Goal: Transaction & Acquisition: Purchase product/service

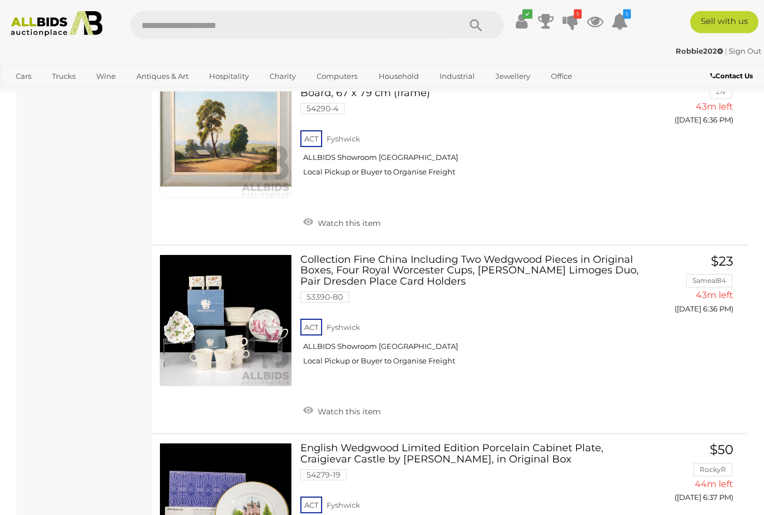
scroll to position [2263, 0]
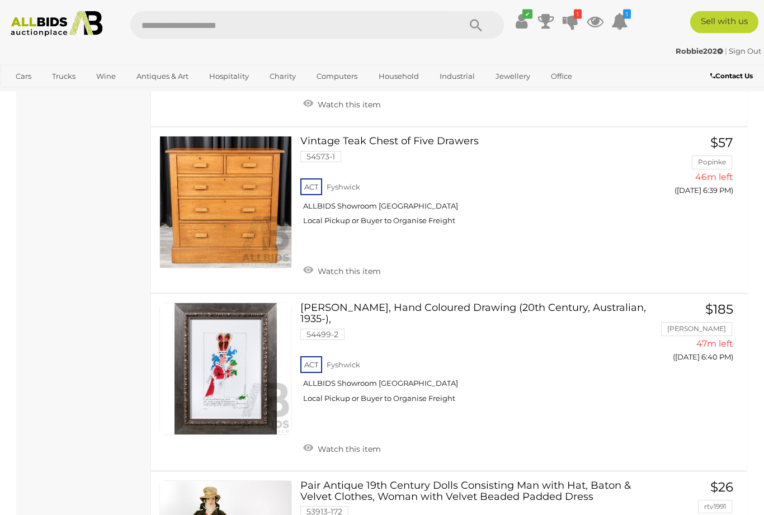
click at [128, 7] on div "✔ Track & Trace 1 1" at bounding box center [382, 21] width 764 height 42
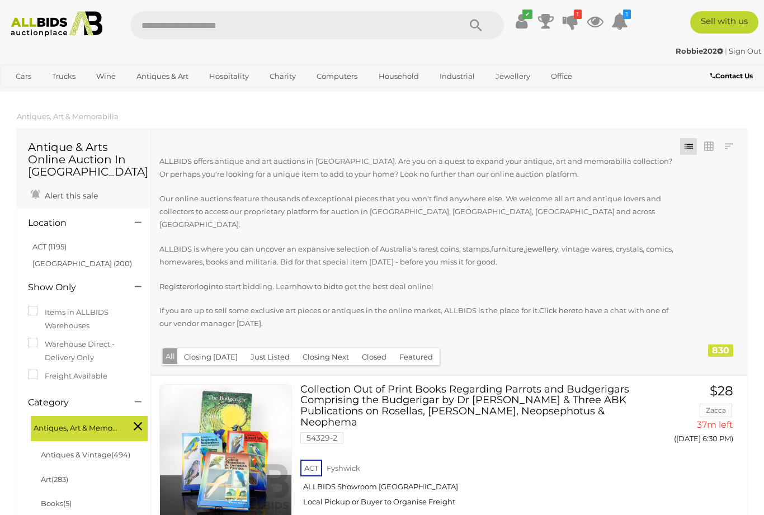
scroll to position [0, 0]
click at [578, 25] on icon at bounding box center [571, 21] width 16 height 20
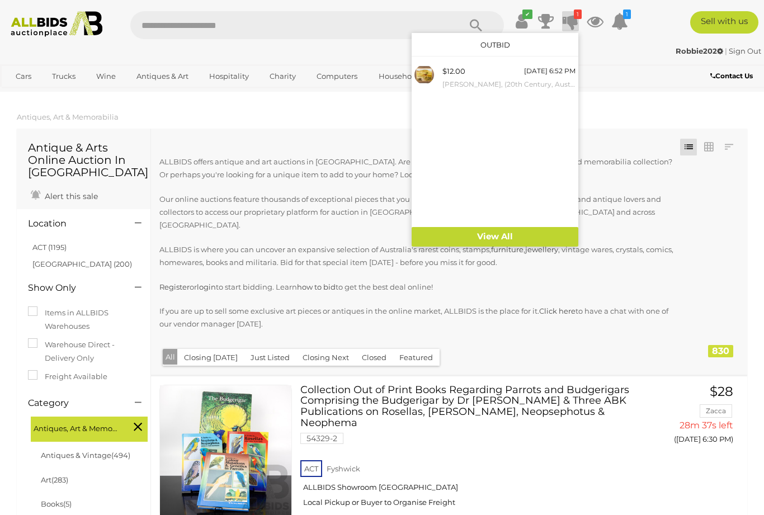
click at [625, 459] on div at bounding box center [382, 257] width 764 height 515
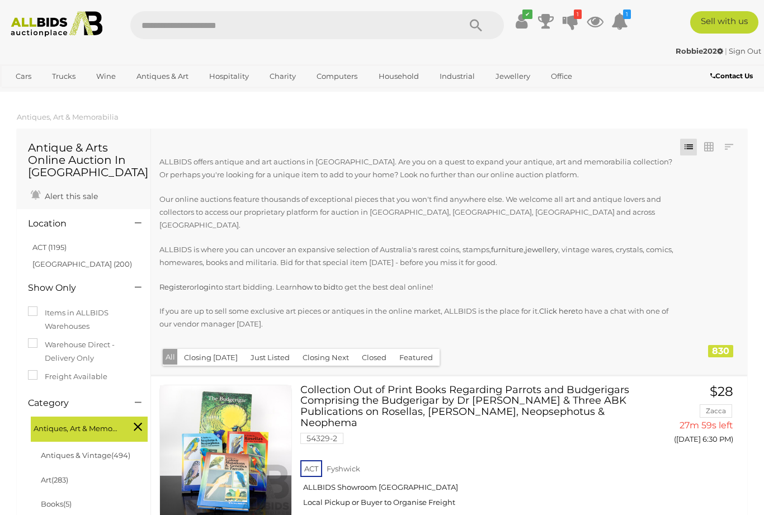
click at [582, 11] on icon "1" at bounding box center [578, 15] width 8 height 10
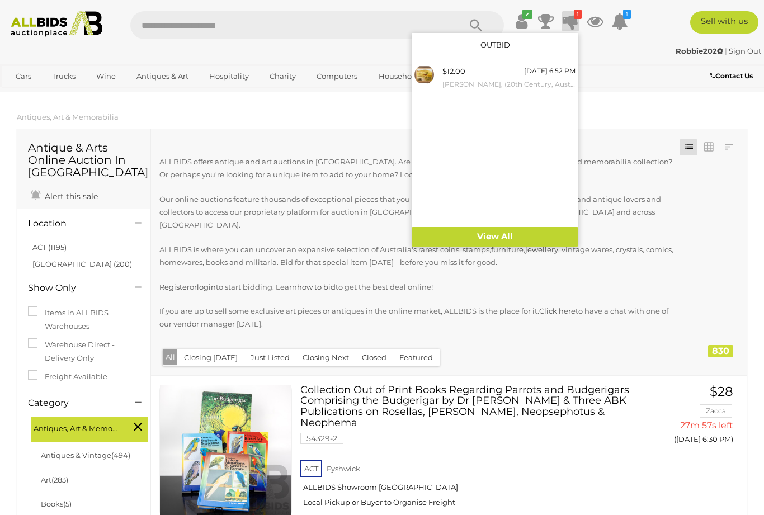
click at [517, 74] on div "$12.00 Today 6:52 PM David Emerson, (20th Century, Australian, 1945-), Solitary…" at bounding box center [508, 77] width 133 height 25
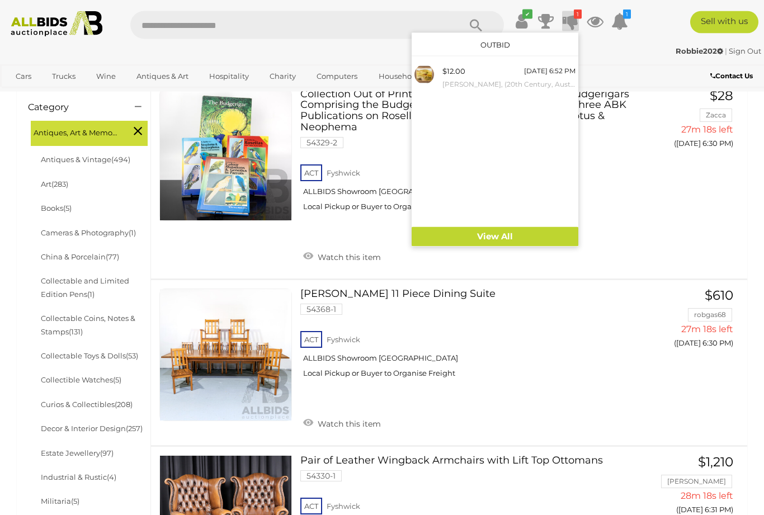
scroll to position [295, 0]
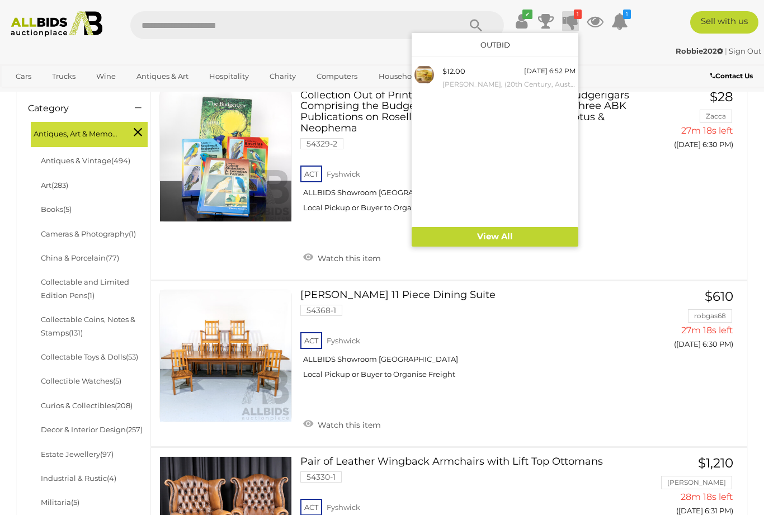
click at [611, 358] on div at bounding box center [382, 257] width 764 height 515
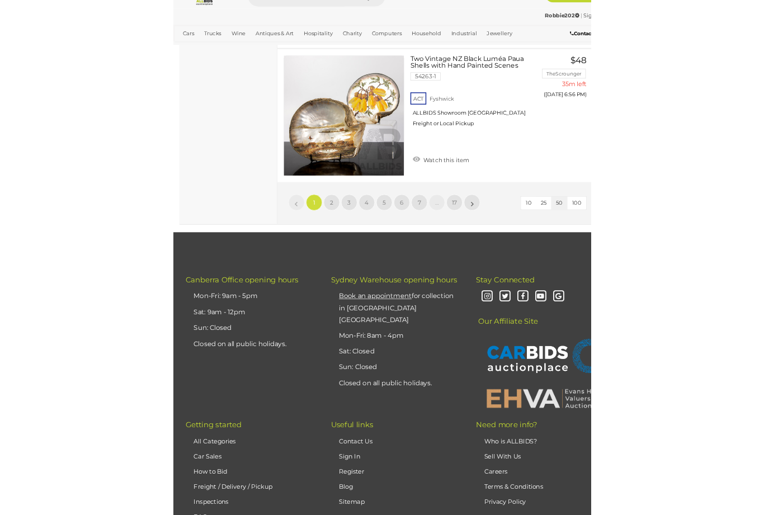
scroll to position [8914, 0]
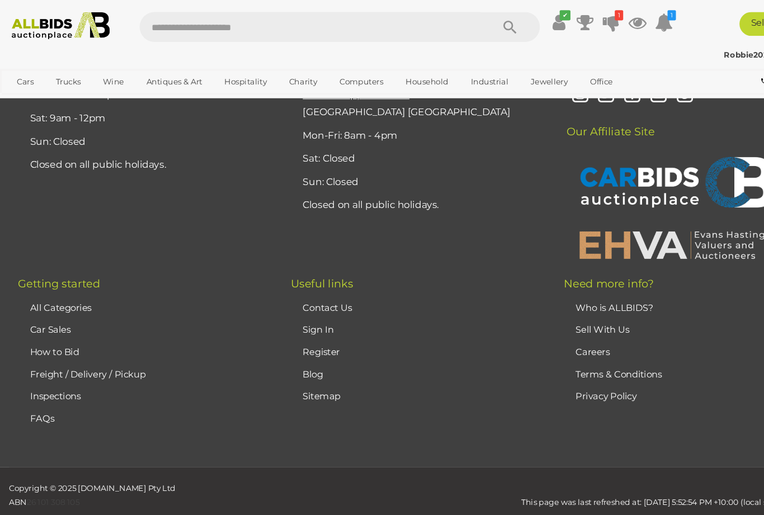
scroll to position [247, 0]
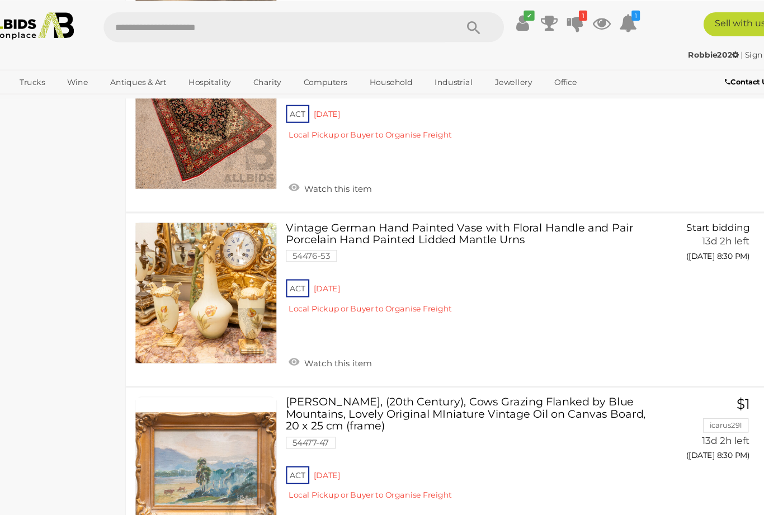
scroll to position [4664, 0]
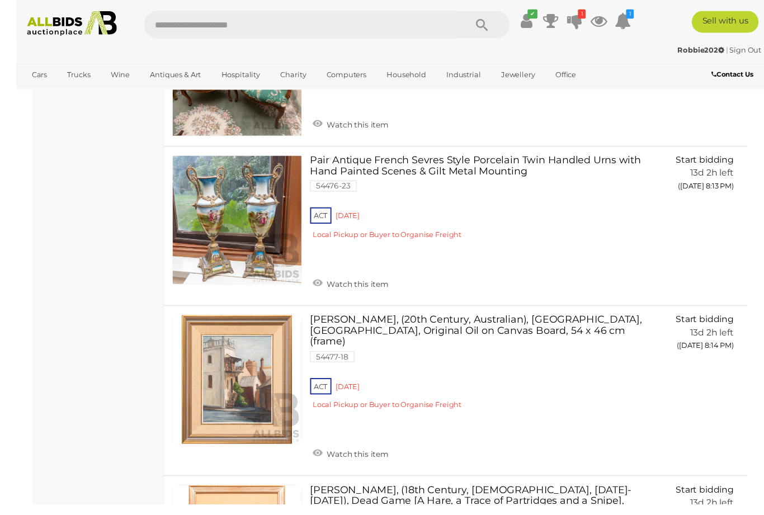
scroll to position [7532, 0]
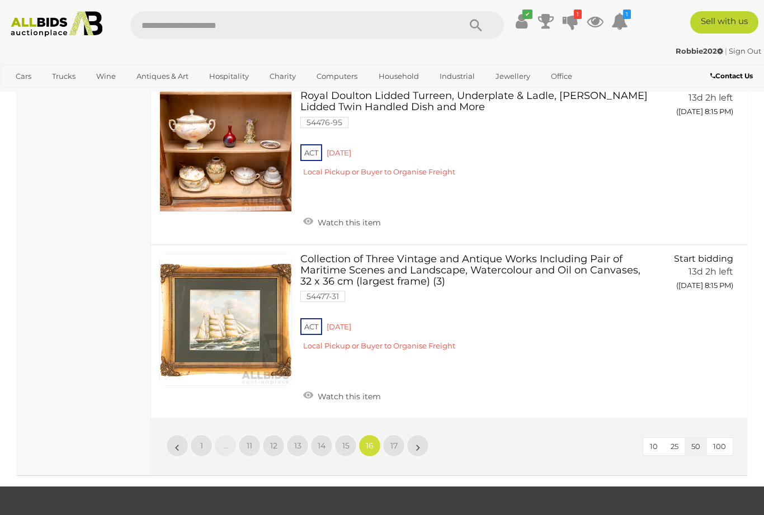
click at [347, 441] on span "15" at bounding box center [345, 446] width 7 height 10
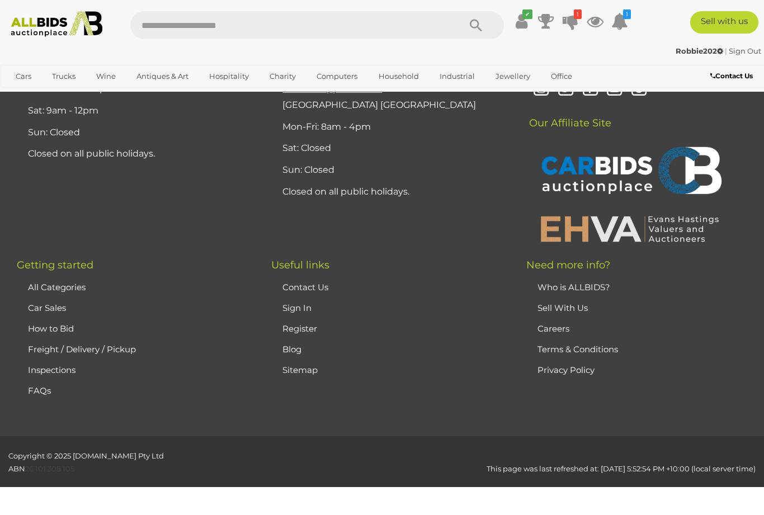
scroll to position [247, 0]
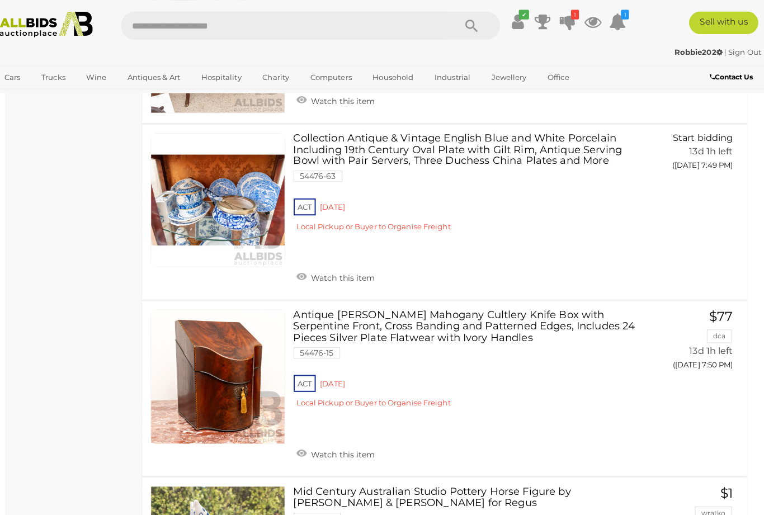
scroll to position [5783, 0]
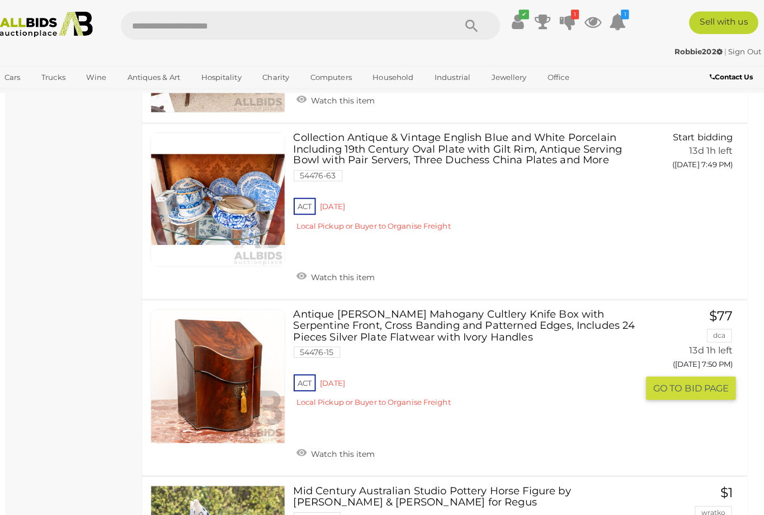
click at [657, 377] on span "GO TO" at bounding box center [669, 383] width 31 height 12
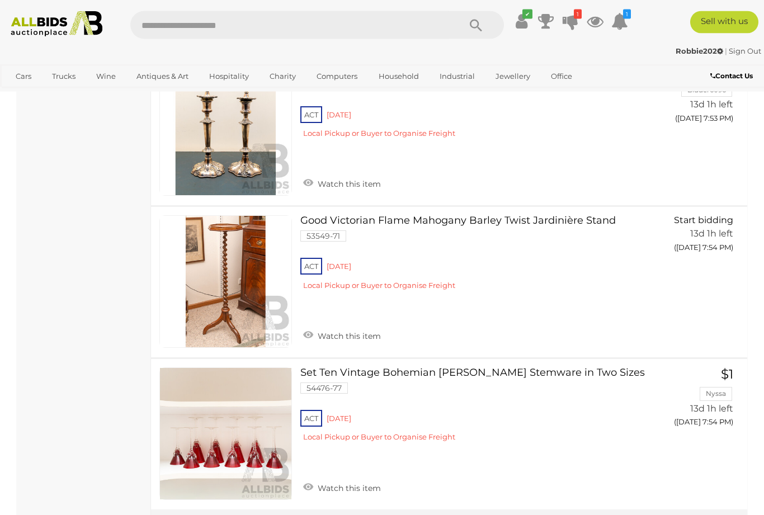
scroll to position [7884, 0]
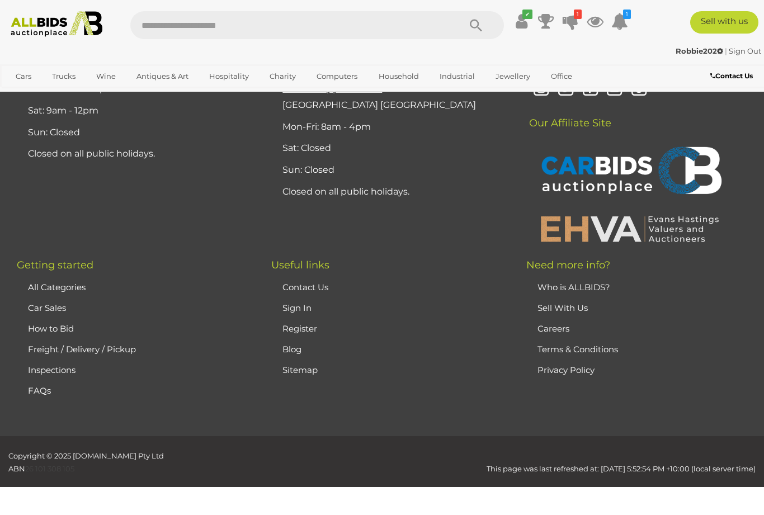
scroll to position [247, 0]
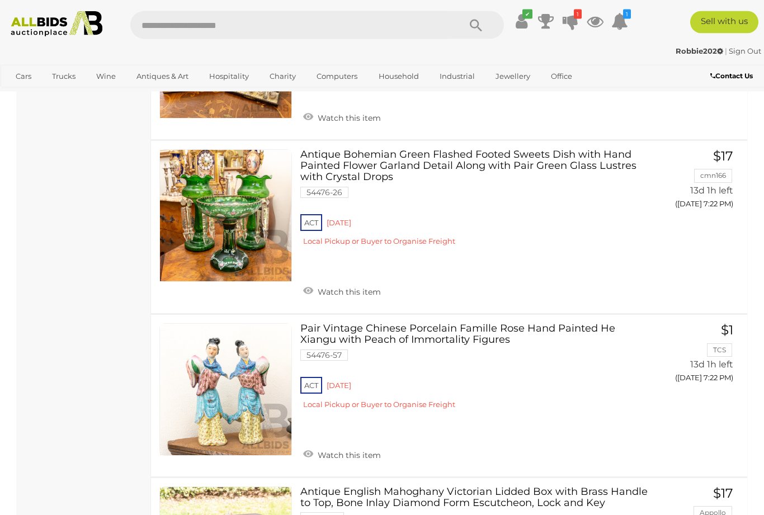
scroll to position [2223, 0]
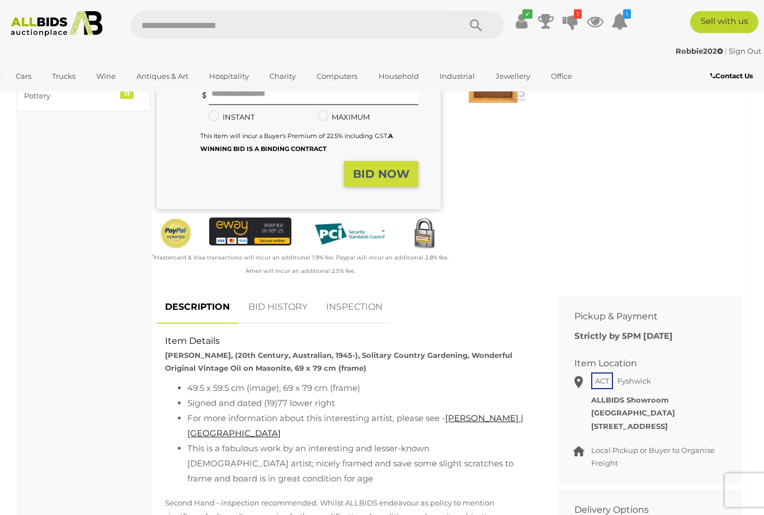
scroll to position [265, 0]
click at [284, 302] on link "BID HISTORY" at bounding box center [278, 307] width 76 height 33
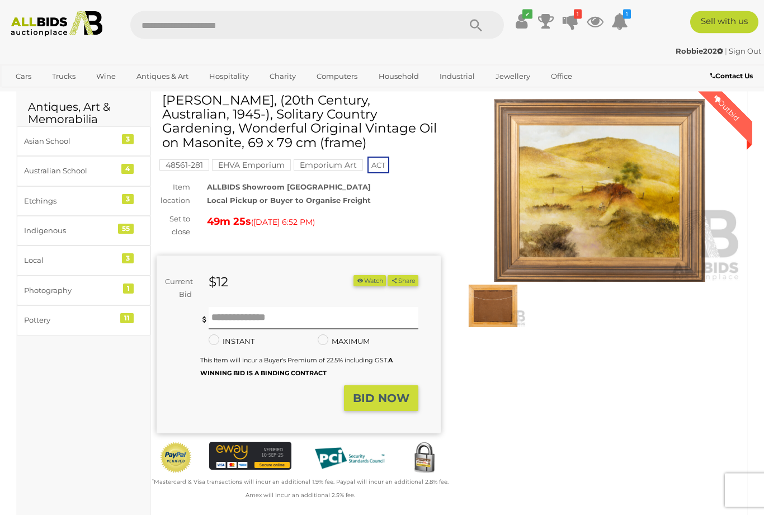
scroll to position [0, 0]
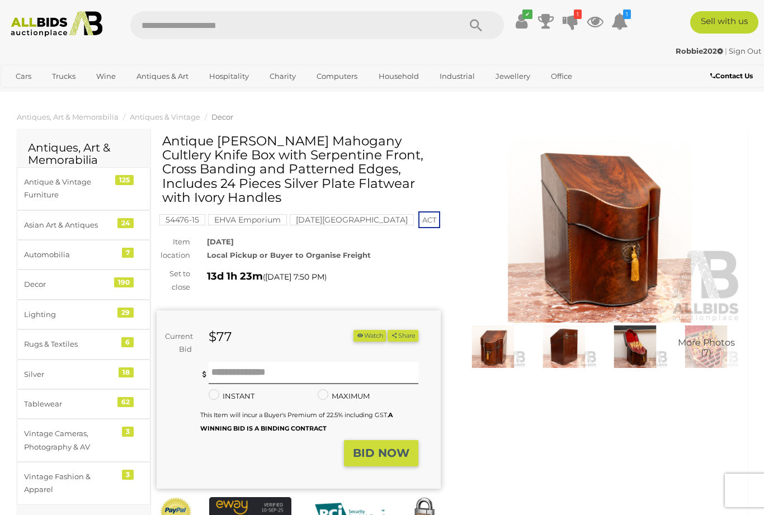
click at [639, 346] on img at bounding box center [634, 347] width 65 height 42
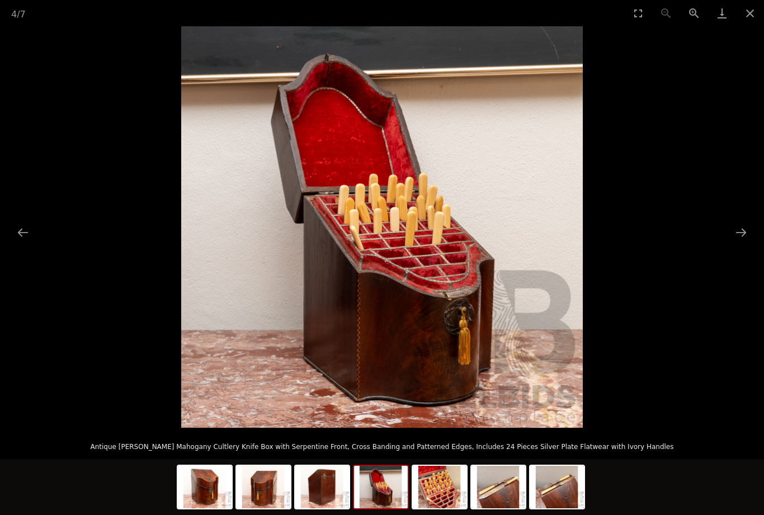
click at [742, 237] on button "Next slide" at bounding box center [740, 233] width 23 height 22
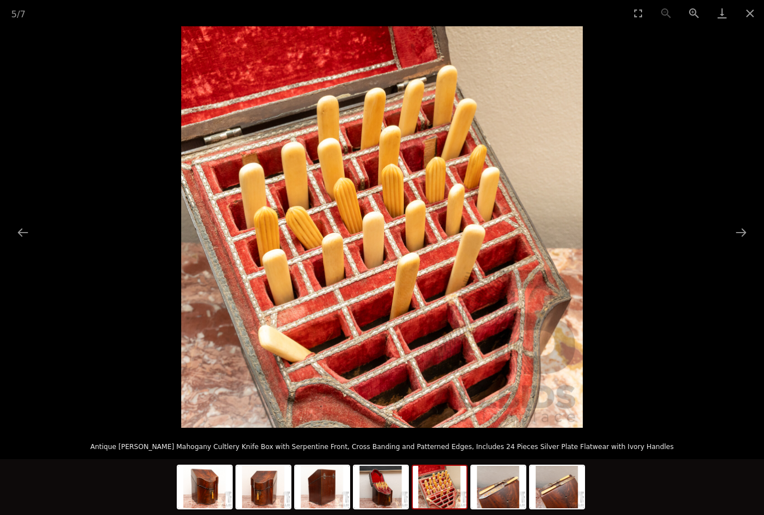
click at [746, 237] on button "Next slide" at bounding box center [740, 233] width 23 height 22
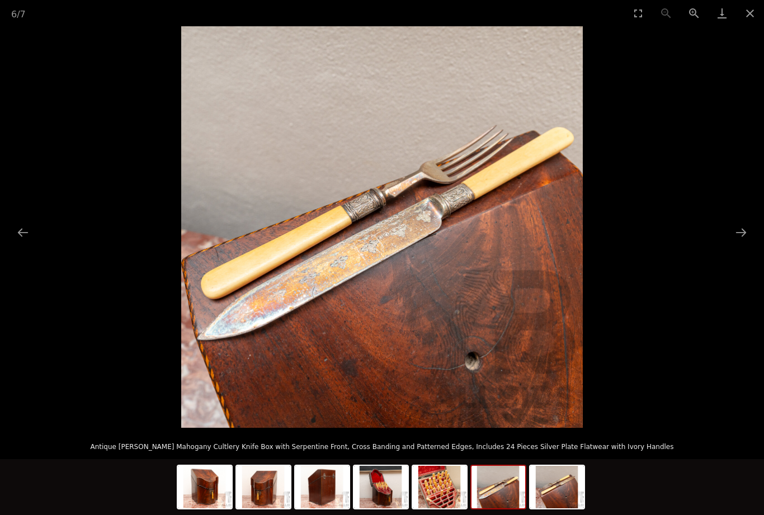
click at [747, 237] on button "Next slide" at bounding box center [740, 233] width 23 height 22
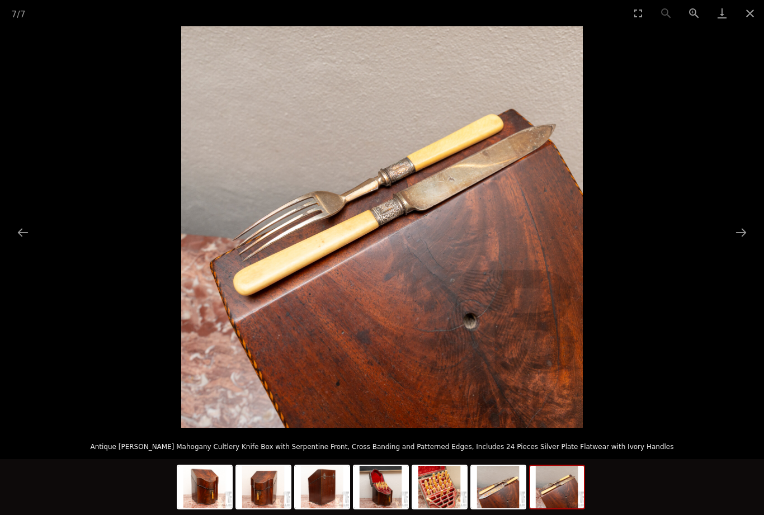
click at [751, 17] on button "Close gallery" at bounding box center [750, 13] width 28 height 26
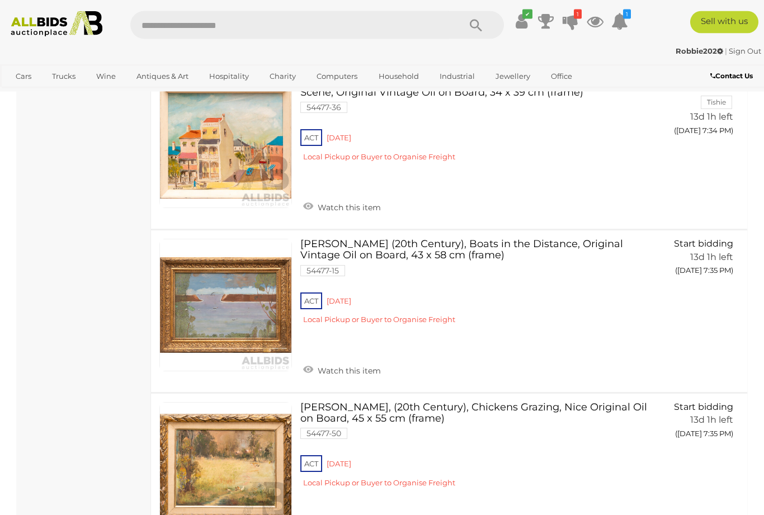
scroll to position [6885, 0]
click at [693, 451] on span "BID PAGE" at bounding box center [708, 457] width 44 height 12
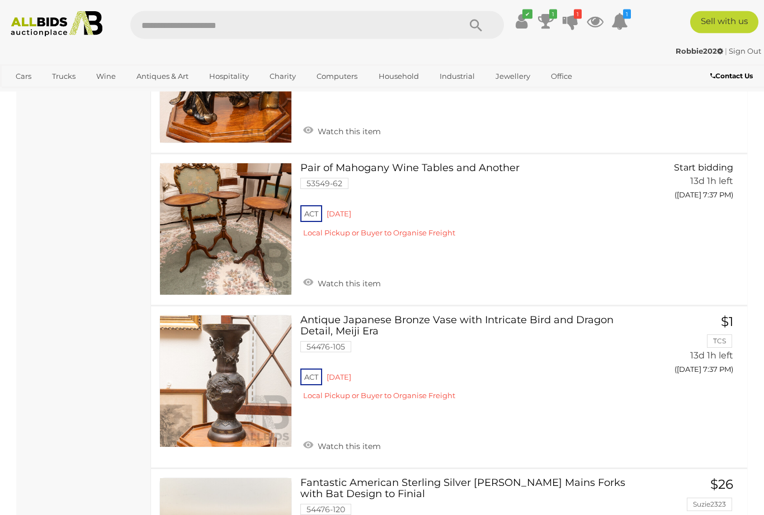
scroll to position [7917, 0]
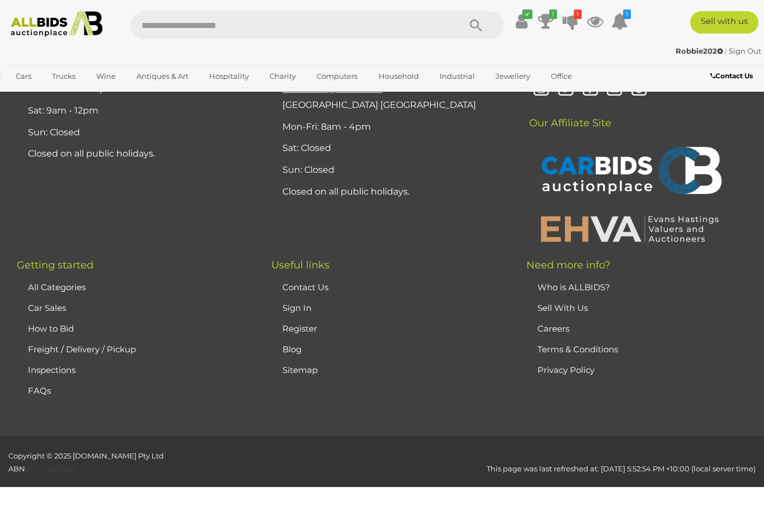
scroll to position [247, 0]
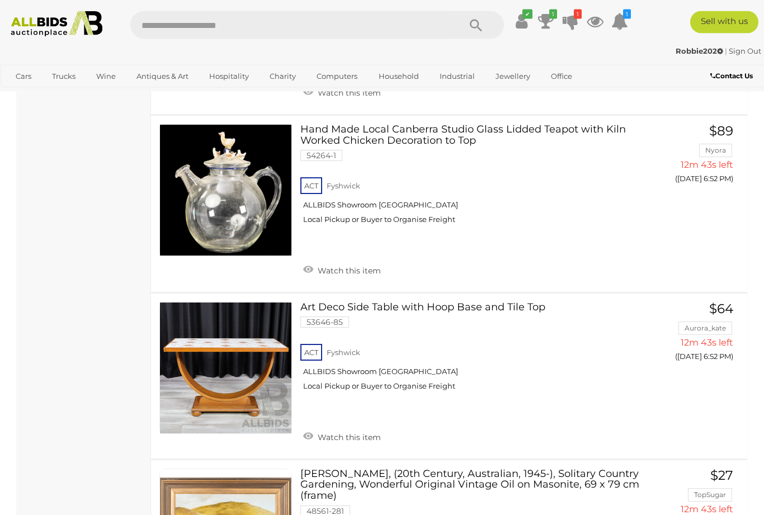
scroll to position [7359, 0]
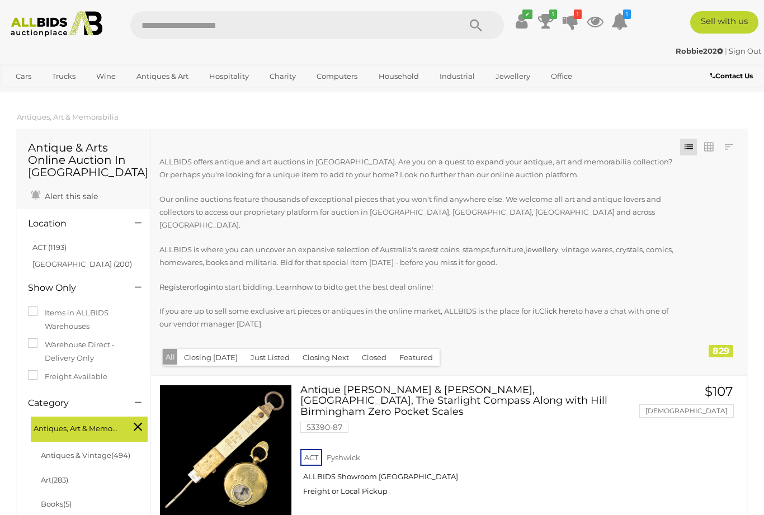
scroll to position [7395, 0]
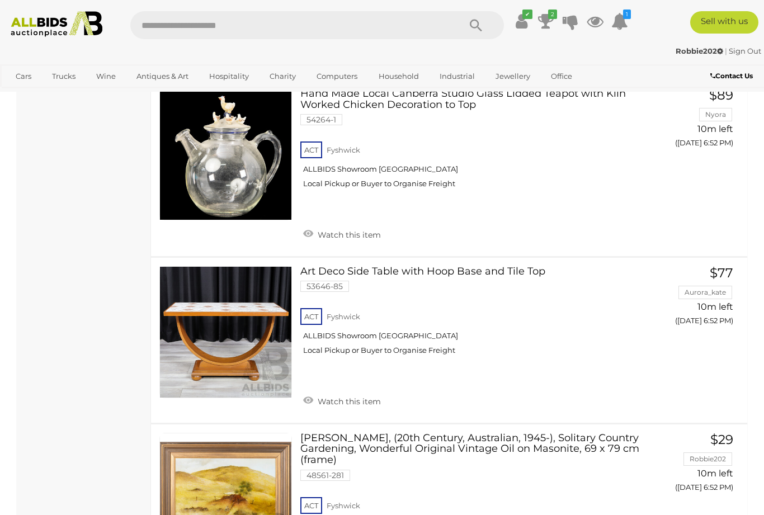
click at [557, 10] on icon "2" at bounding box center [552, 15] width 9 height 10
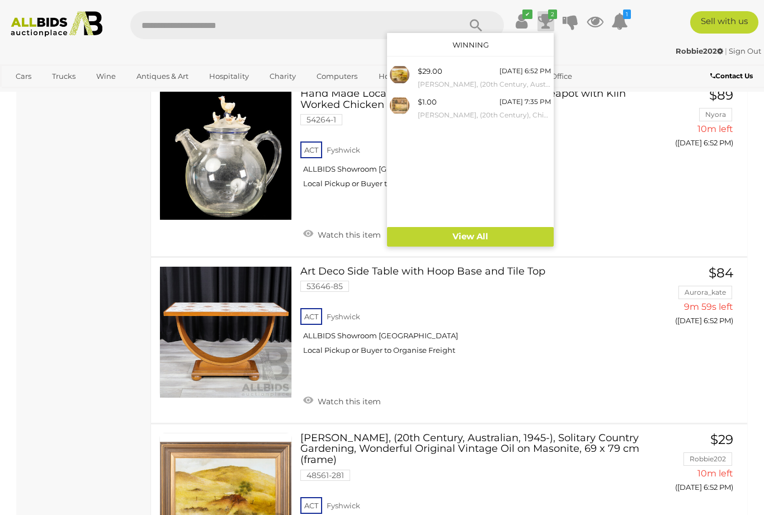
click at [573, 391] on div at bounding box center [382, 257] width 764 height 515
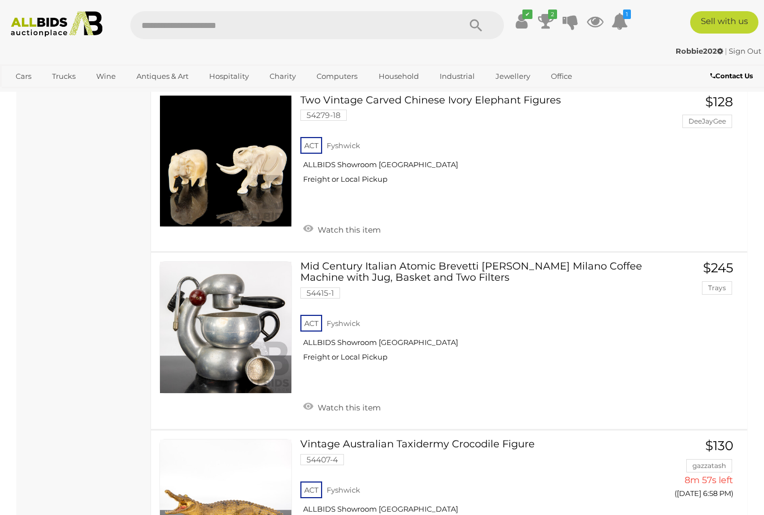
scroll to position [5821, 0]
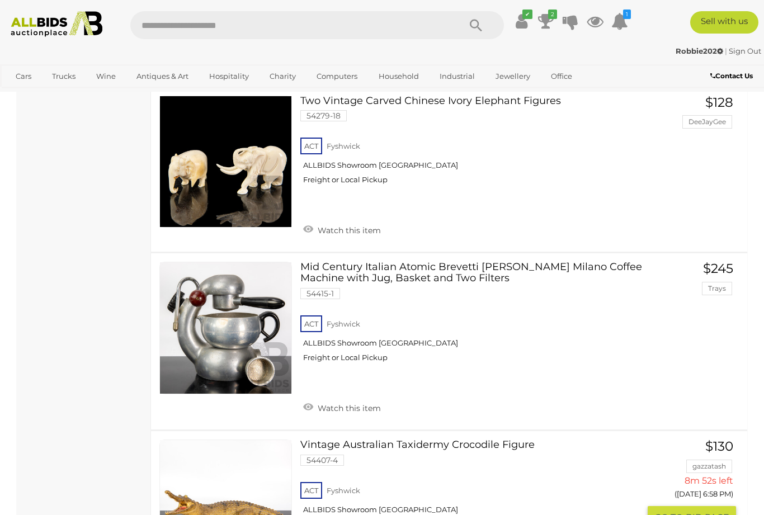
click at [690, 512] on span "BID PAGE" at bounding box center [708, 518] width 44 height 12
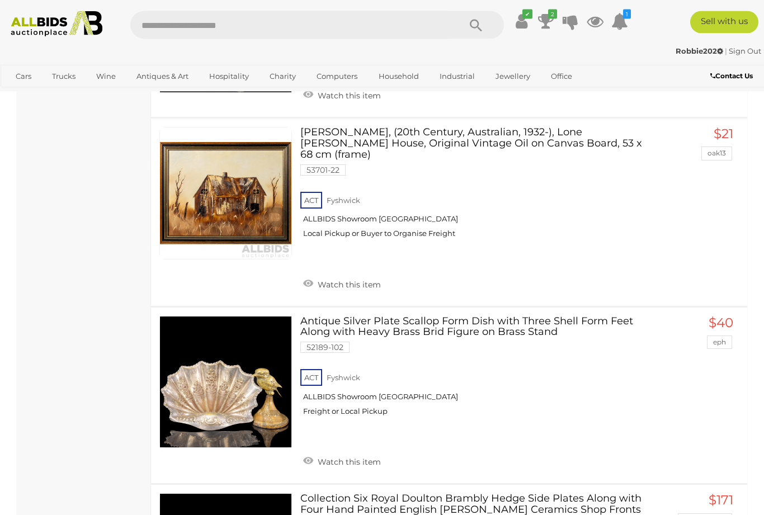
scroll to position [5045, 0]
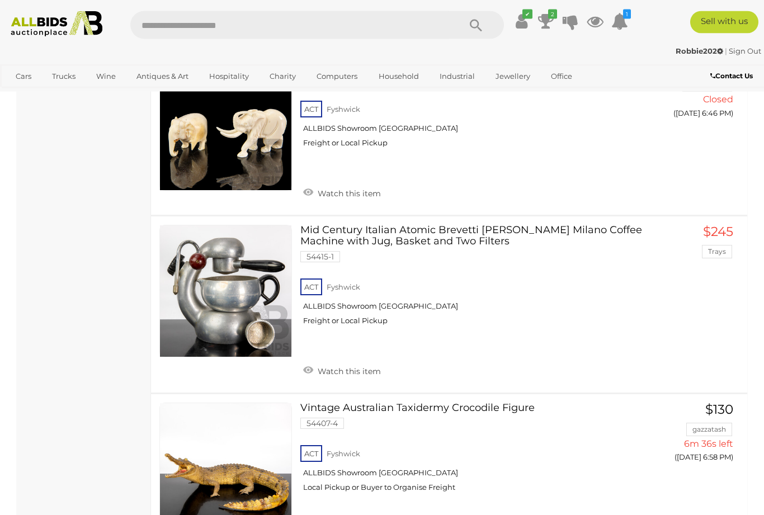
scroll to position [5858, 0]
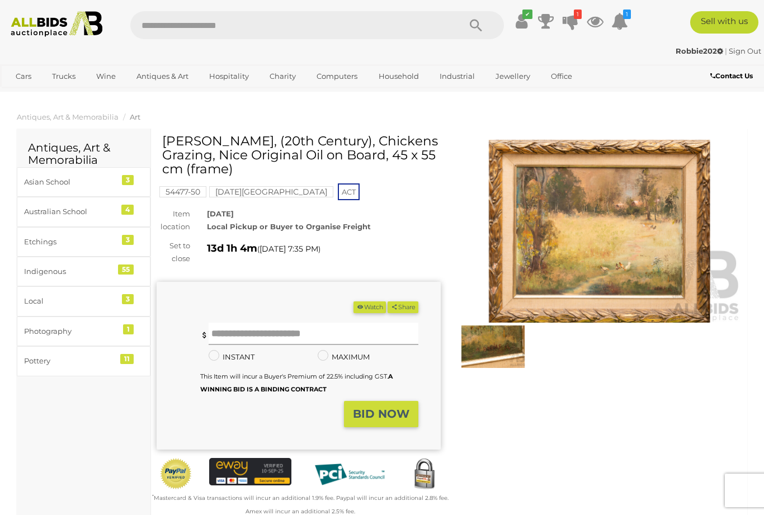
click at [245, 334] on input "text" at bounding box center [314, 334] width 210 height 22
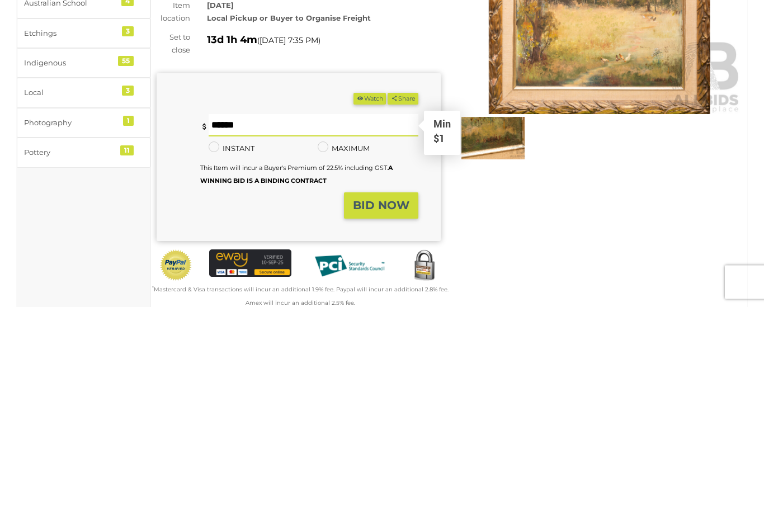
type input "*"
click at [390, 407] on strong "BID NOW" at bounding box center [381, 413] width 56 height 13
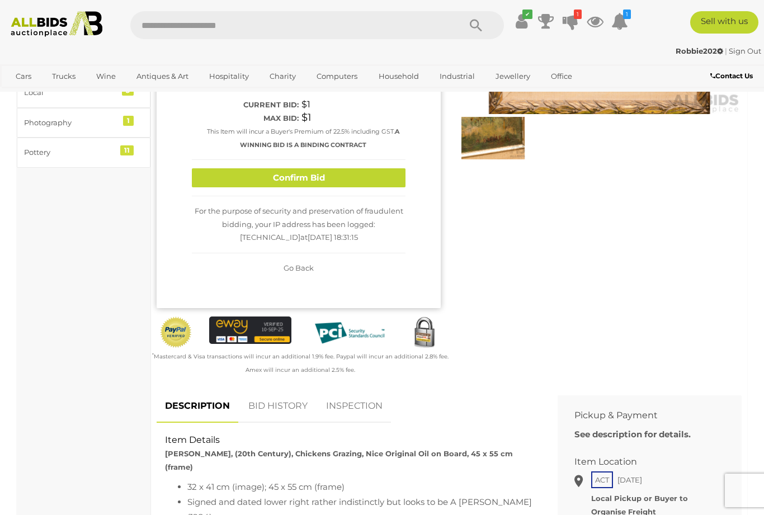
click at [361, 181] on button "Confirm Bid" at bounding box center [299, 178] width 214 height 20
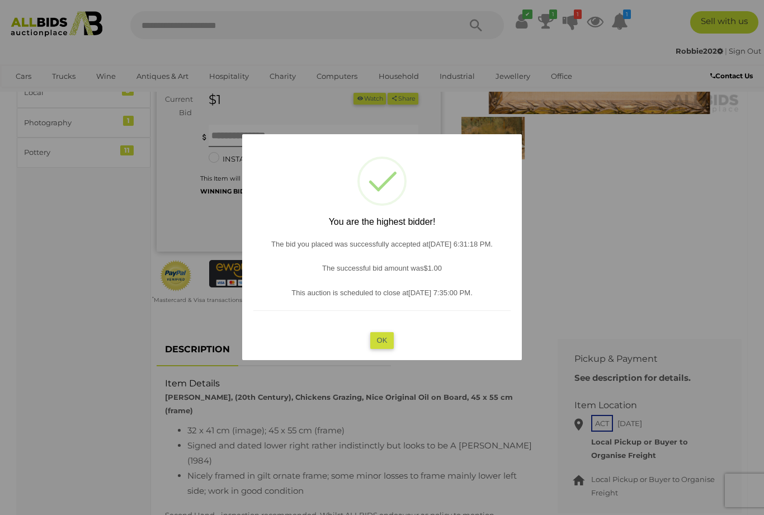
click at [391, 334] on button "OK" at bounding box center [382, 340] width 24 height 16
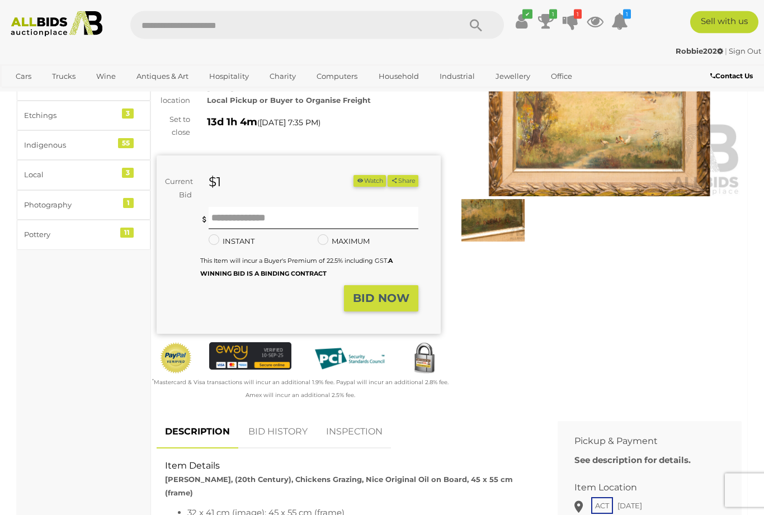
scroll to position [0, 0]
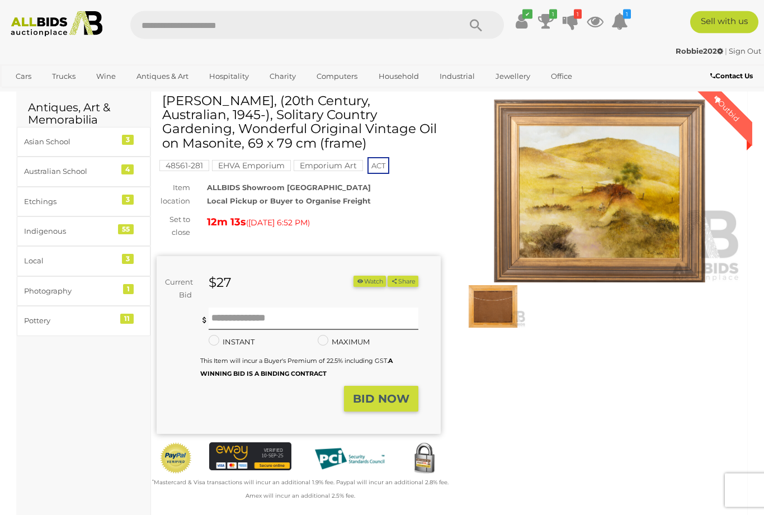
scroll to position [40, 0]
click at [232, 318] on input "text" at bounding box center [314, 319] width 210 height 22
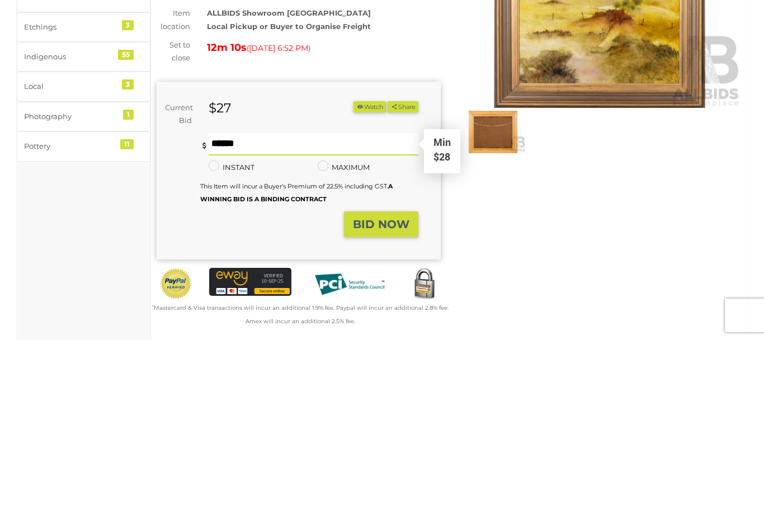
type input "**"
click at [383, 393] on strong "BID NOW" at bounding box center [381, 399] width 56 height 13
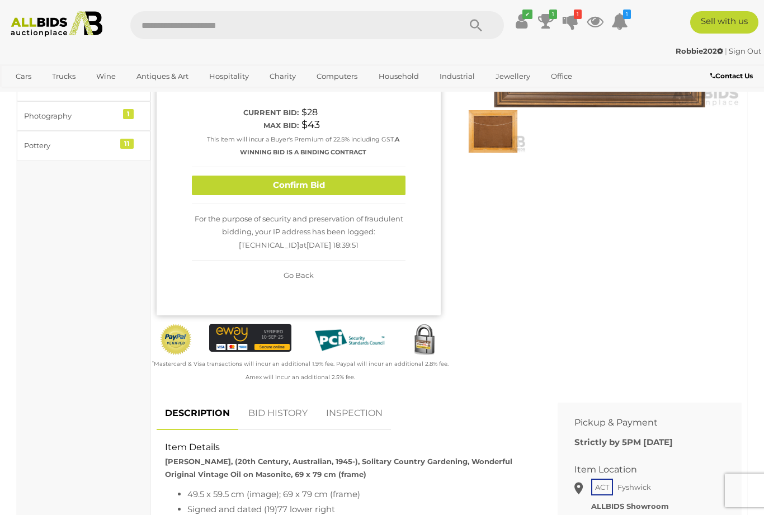
click at [350, 183] on button "Confirm Bid" at bounding box center [299, 186] width 214 height 20
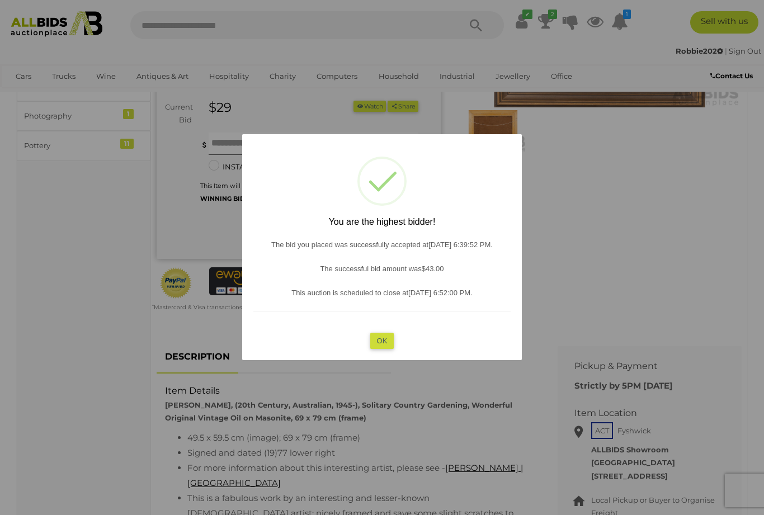
click at [386, 348] on button "OK" at bounding box center [382, 340] width 24 height 16
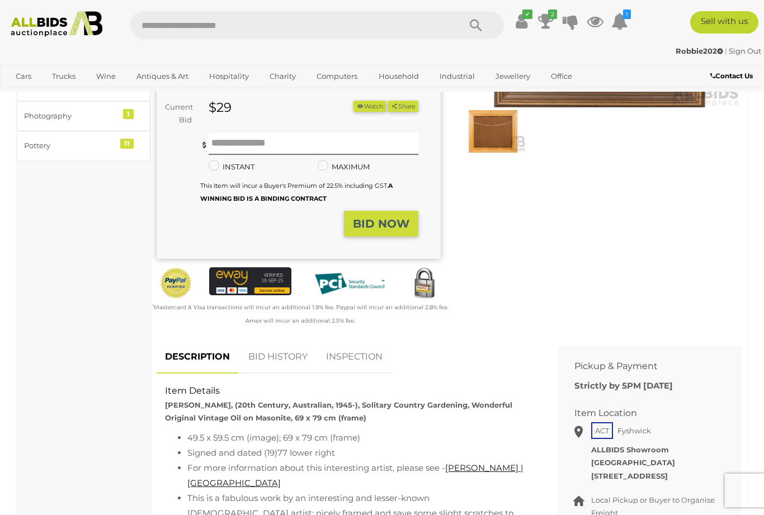
click at [491, 463] on link "David Emerson | University of Sydney Library" at bounding box center [355, 476] width 336 height 26
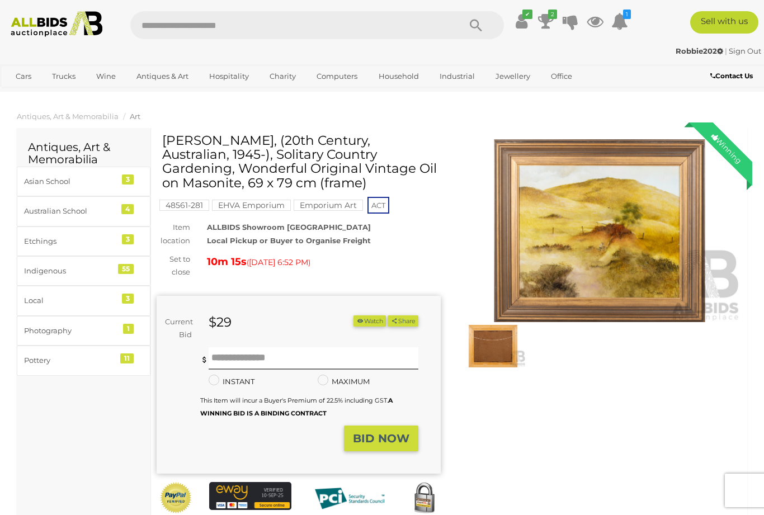
scroll to position [0, 0]
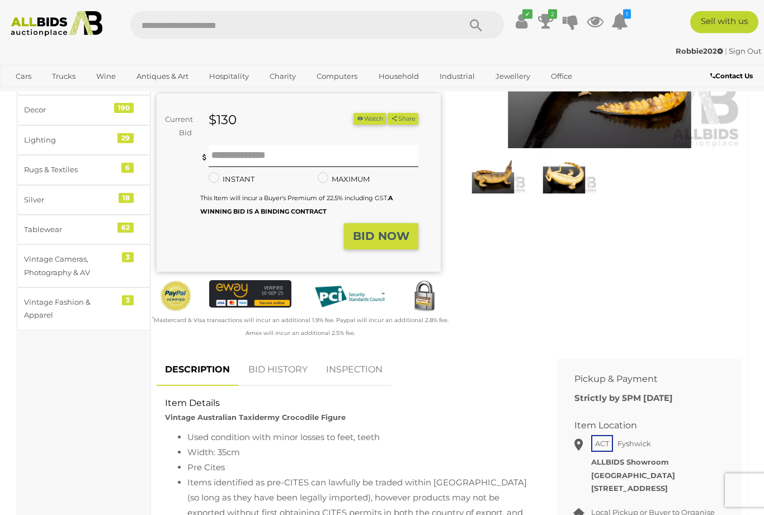
scroll to position [176, 0]
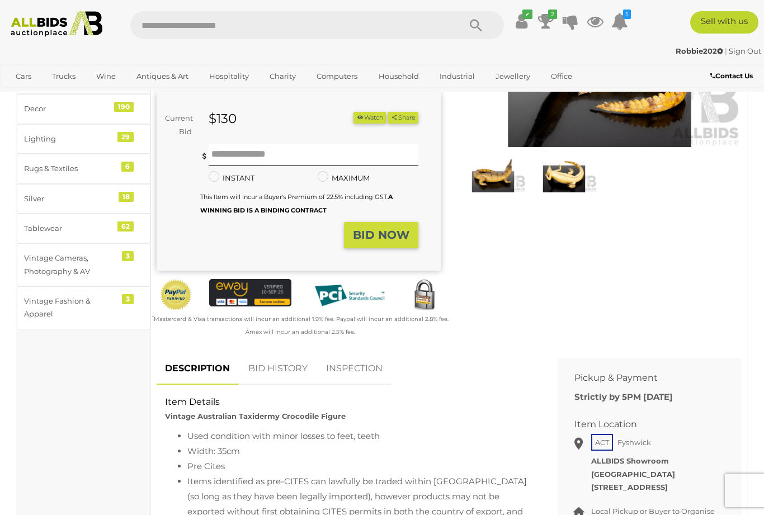
click at [281, 365] on link "BID HISTORY" at bounding box center [278, 368] width 76 height 33
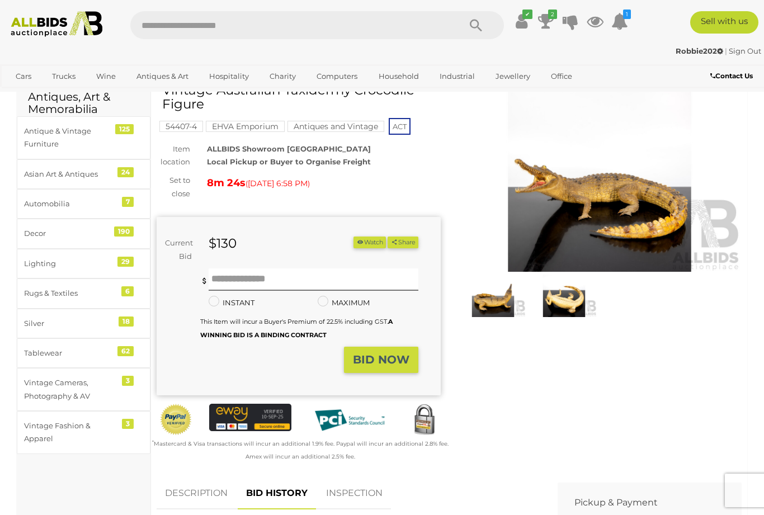
scroll to position [0, 0]
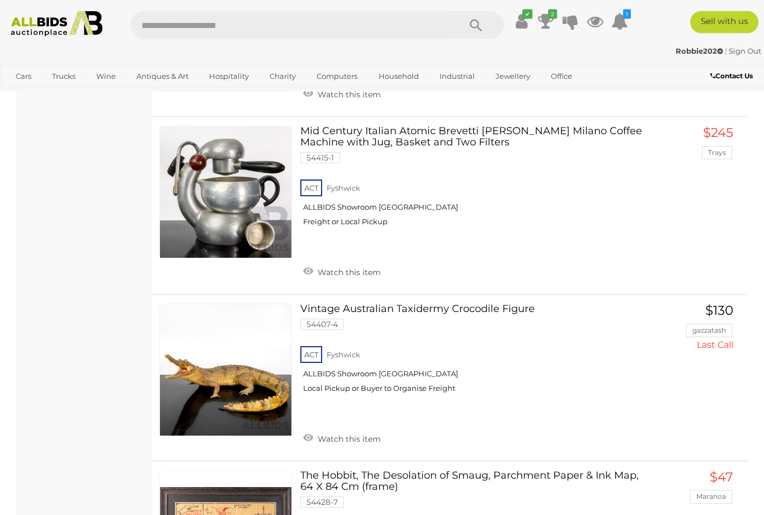
scroll to position [5957, 0]
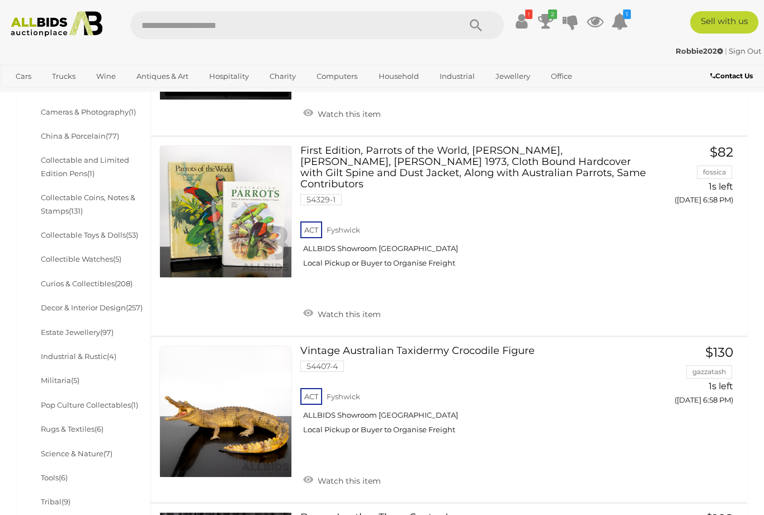
scroll to position [416, 0]
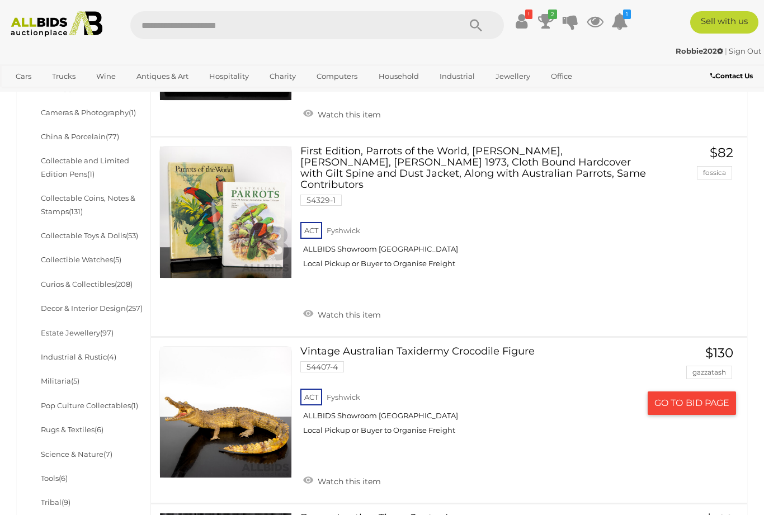
click at [578, 406] on div "ACT Fyshwick ALLBIDS Showroom Fyshwick Local Pickup or Buyer to Organise Freight" at bounding box center [470, 416] width 340 height 58
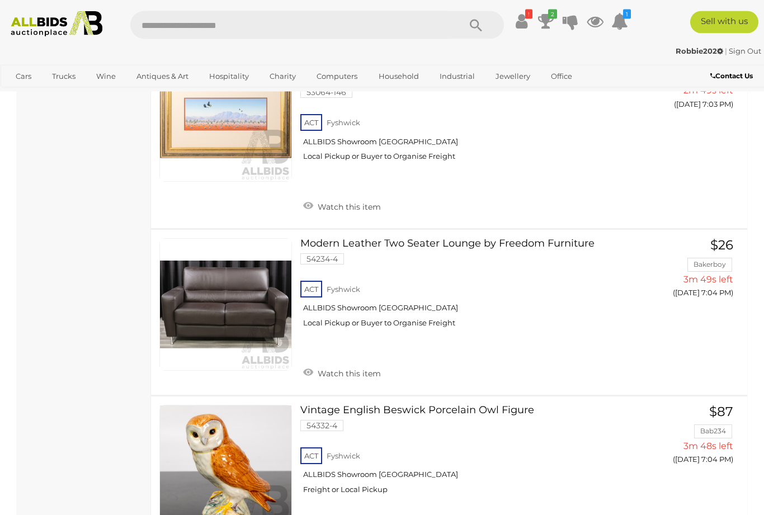
scroll to position [3568, 0]
click at [702, 477] on span "BID PAGE" at bounding box center [708, 483] width 44 height 12
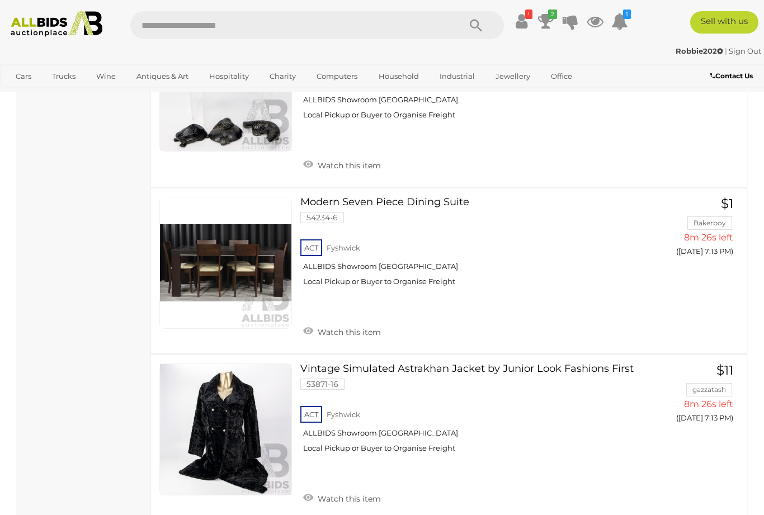
scroll to position [8662, 0]
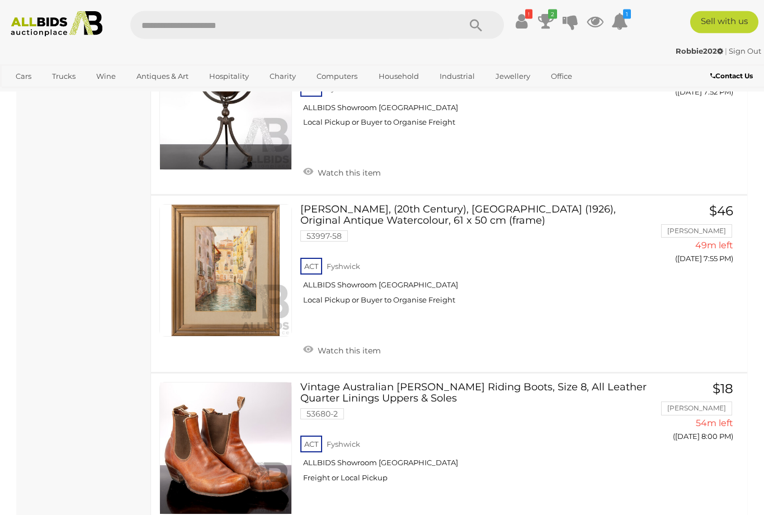
scroll to position [8597, 0]
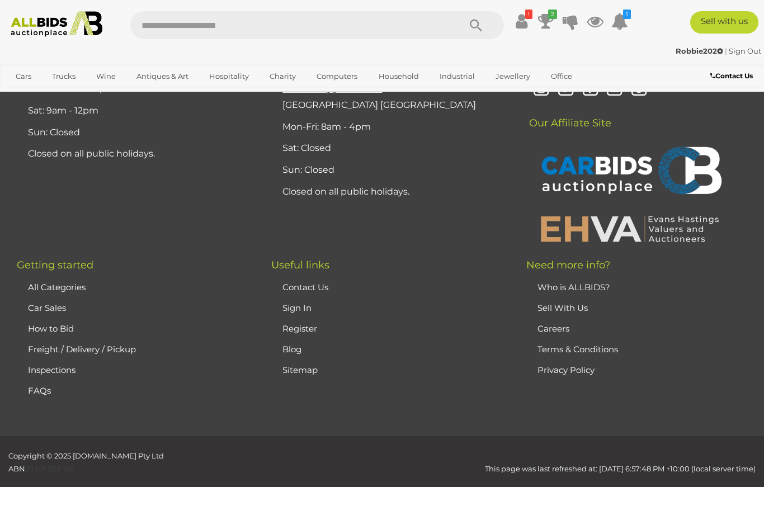
scroll to position [247, 0]
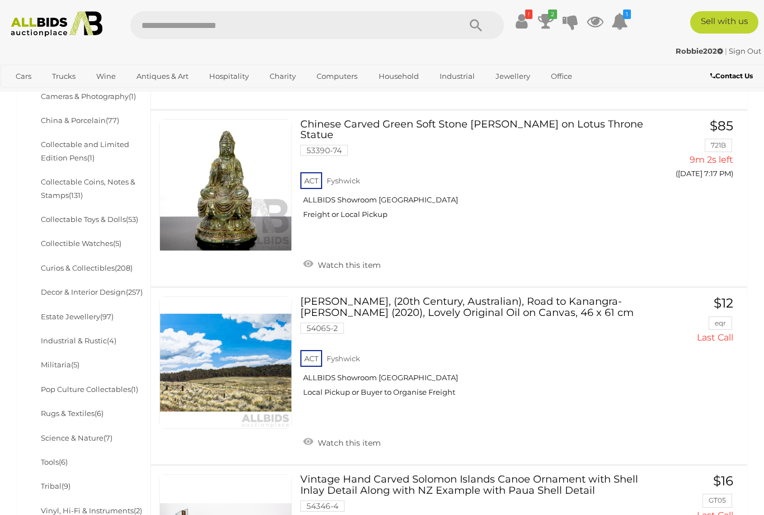
scroll to position [432, 0]
click at [557, 18] on icon "1" at bounding box center [553, 15] width 8 height 10
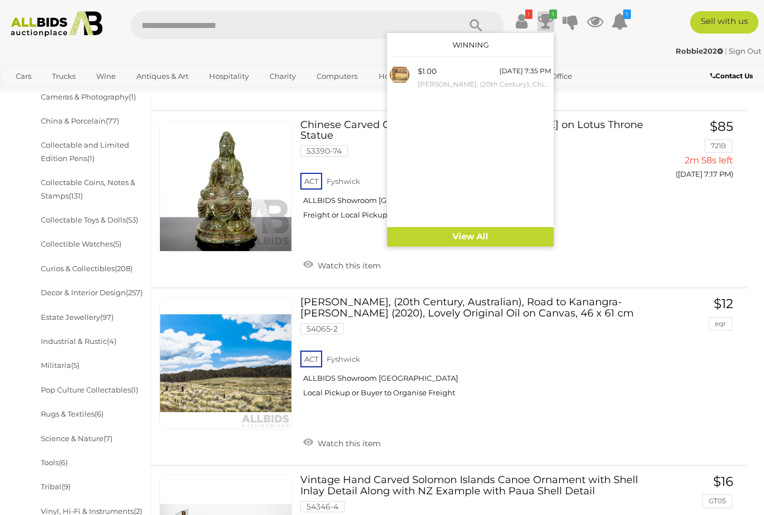
click at [523, 76] on div "[DATE] 7:35 PM" at bounding box center [525, 71] width 51 height 12
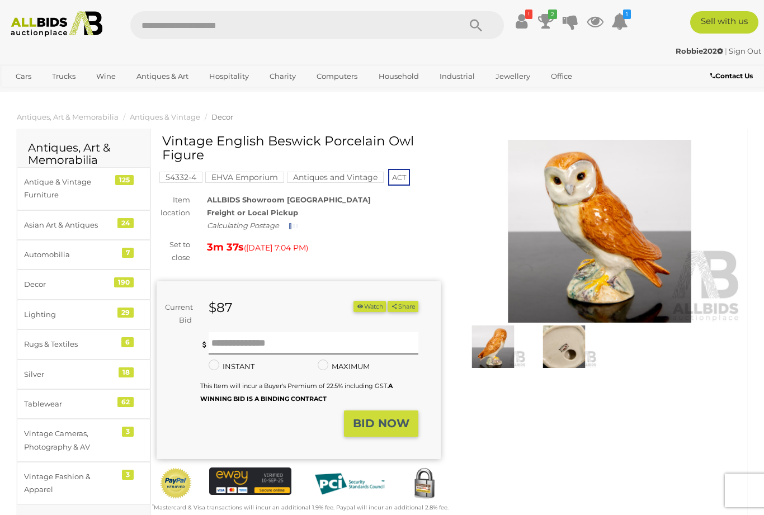
click at [567, 346] on img at bounding box center [563, 347] width 65 height 42
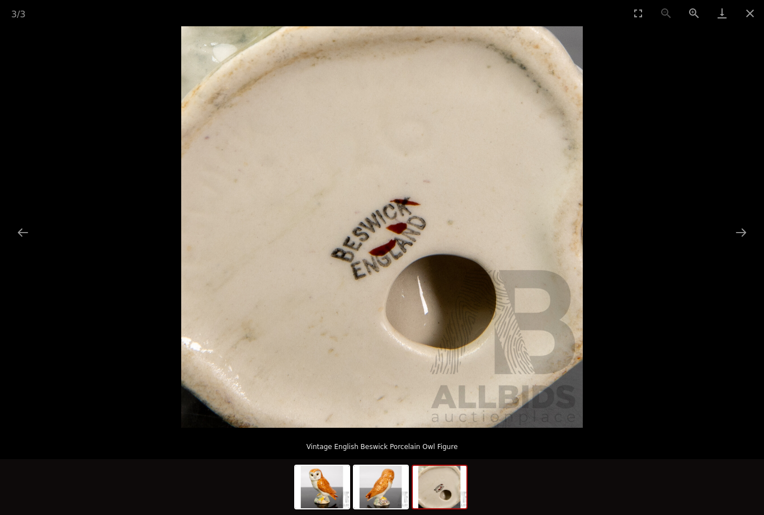
click at [743, 241] on button "Next slide" at bounding box center [740, 233] width 23 height 22
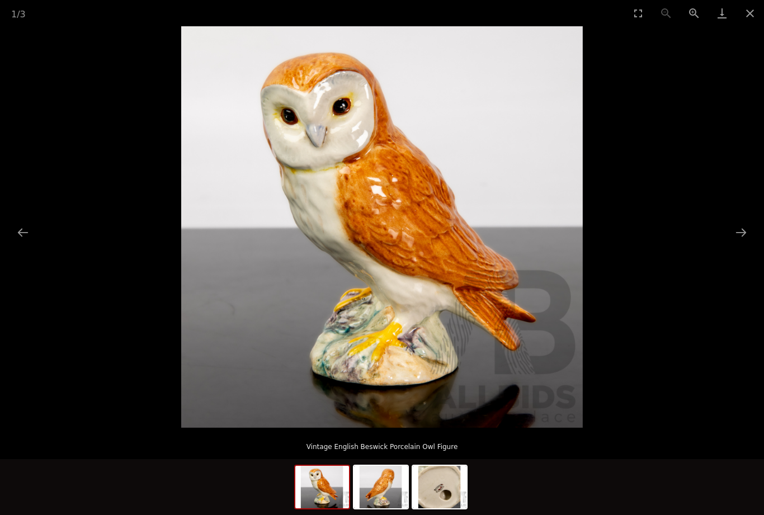
click at [756, 18] on button "Close gallery" at bounding box center [750, 13] width 28 height 26
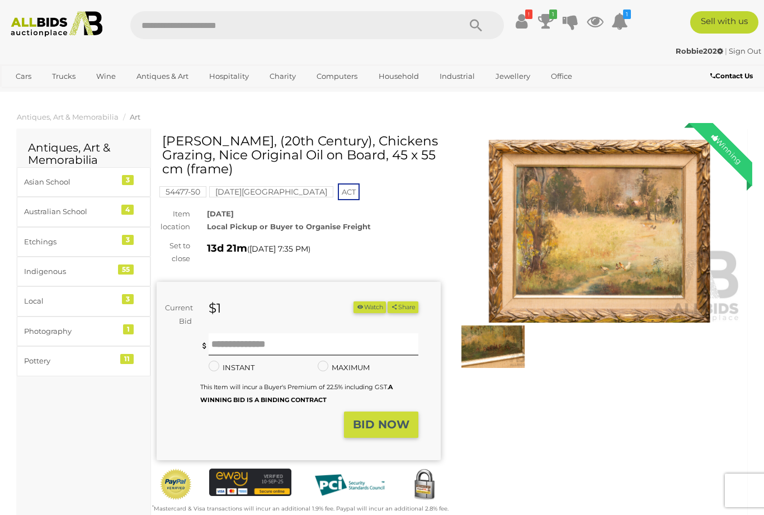
click at [527, 23] on icon at bounding box center [522, 21] width 12 height 20
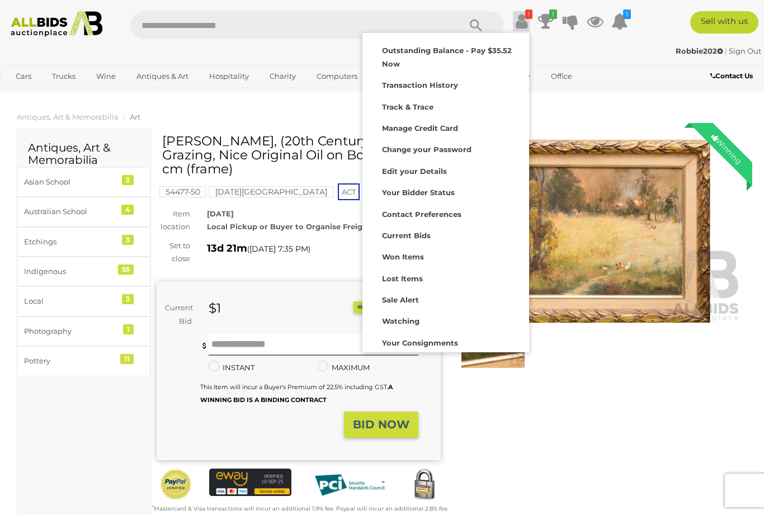
click at [512, 54] on strong "Outstanding Balance - Pay $35.52 Now" at bounding box center [447, 57] width 130 height 22
click at [613, 450] on div at bounding box center [382, 257] width 764 height 515
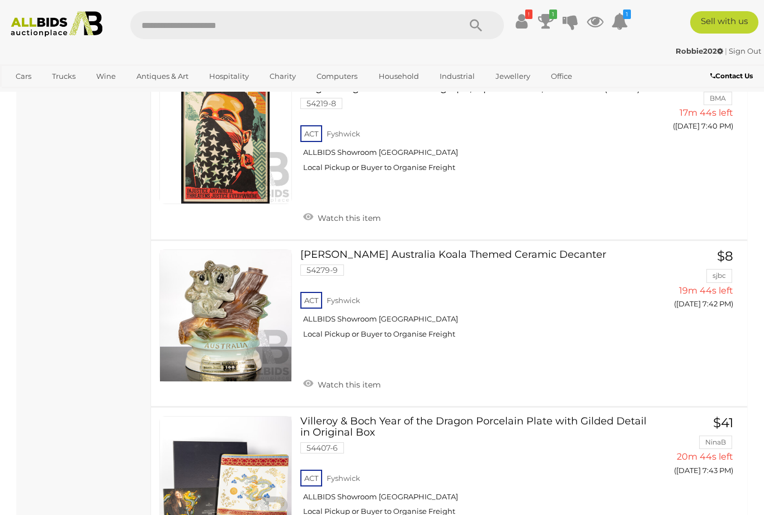
scroll to position [7988, 0]
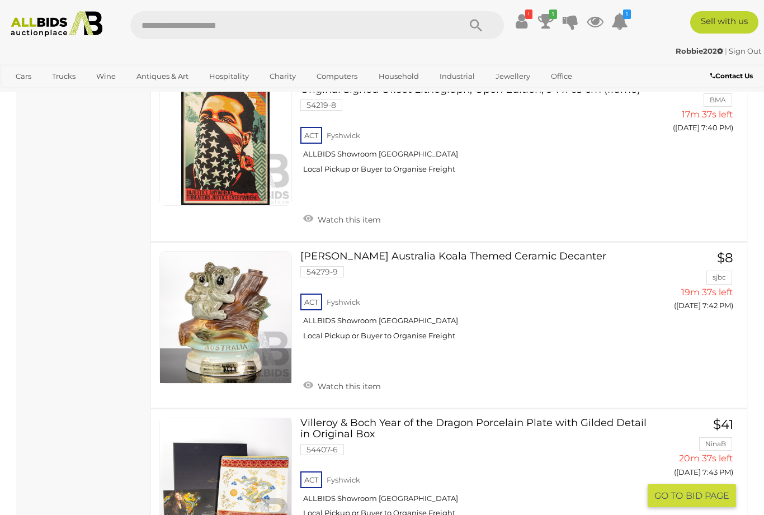
click at [670, 490] on span "GO TO" at bounding box center [669, 496] width 31 height 12
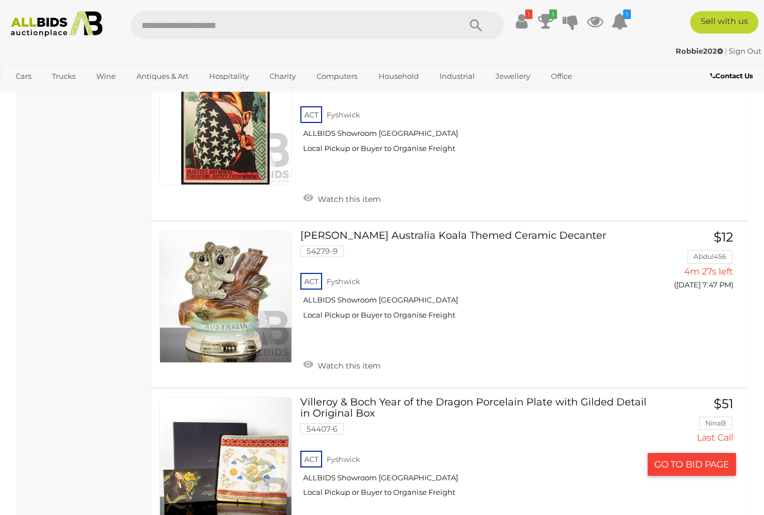
scroll to position [8008, 0]
click at [514, 449] on div "ACT Fyshwick ALLBIDS Showroom Fyshwick Local Pickup or Buyer to Organise Freight" at bounding box center [470, 478] width 340 height 58
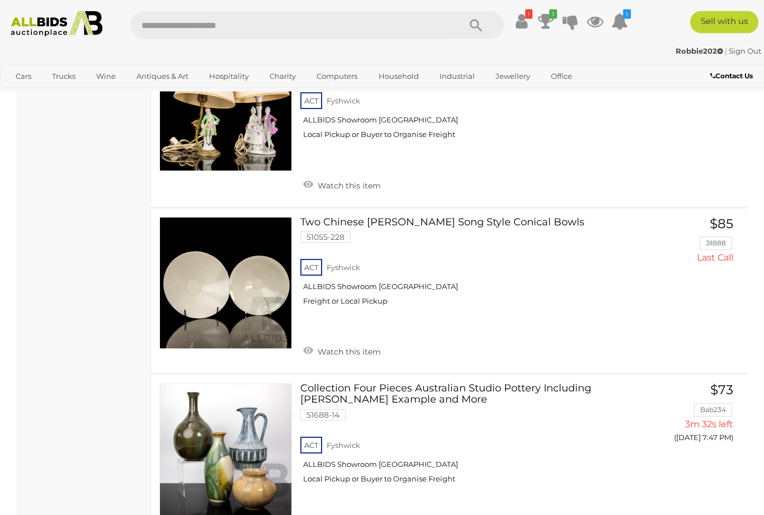
scroll to position [8544, 0]
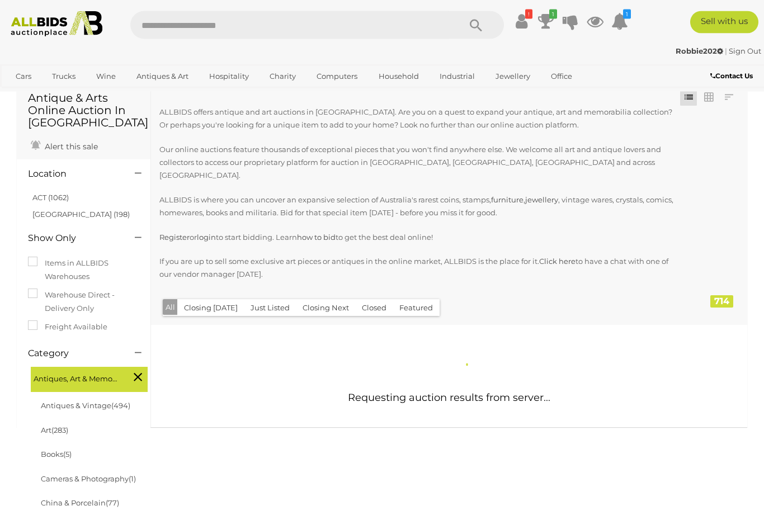
scroll to position [0, 0]
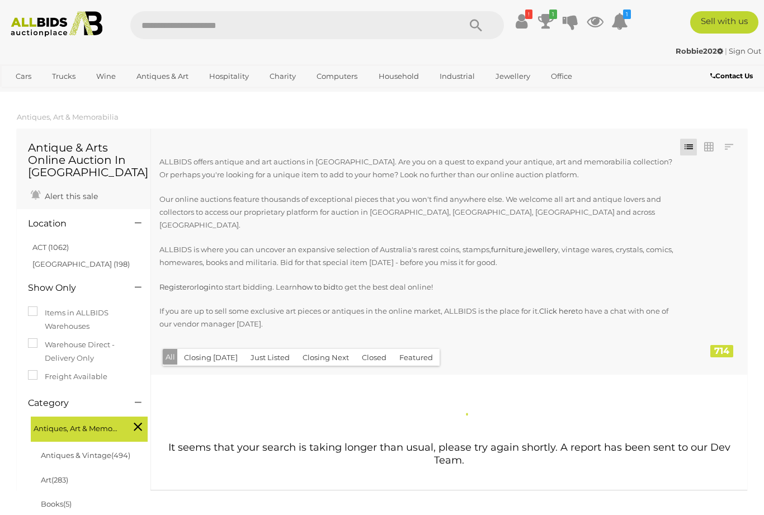
click at [0, 0] on link "View All Antiques & Art Auctions" at bounding box center [0, 0] width 0 height 0
click at [0, 0] on span "Auctions" at bounding box center [0, 0] width 0 height 0
click at [649, 378] on div "It seems that your search is taking longer than usual, please try again shortly…" at bounding box center [449, 433] width 613 height 116
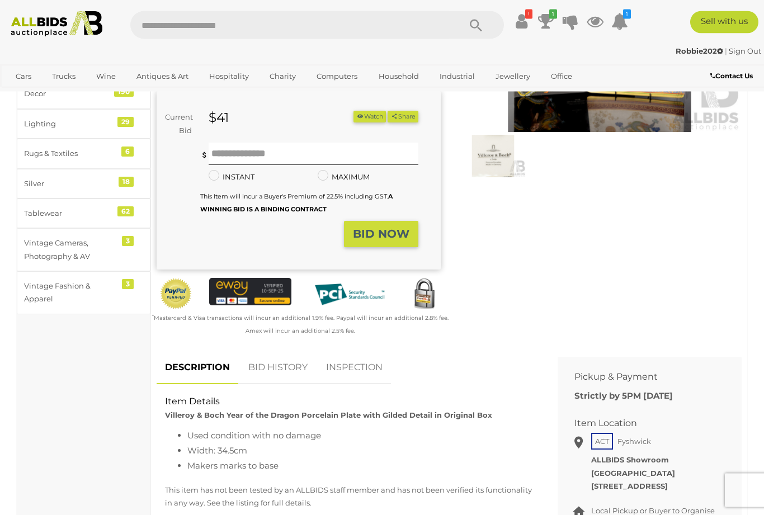
scroll to position [191, 0]
click at [284, 364] on link "BID HISTORY" at bounding box center [278, 367] width 76 height 33
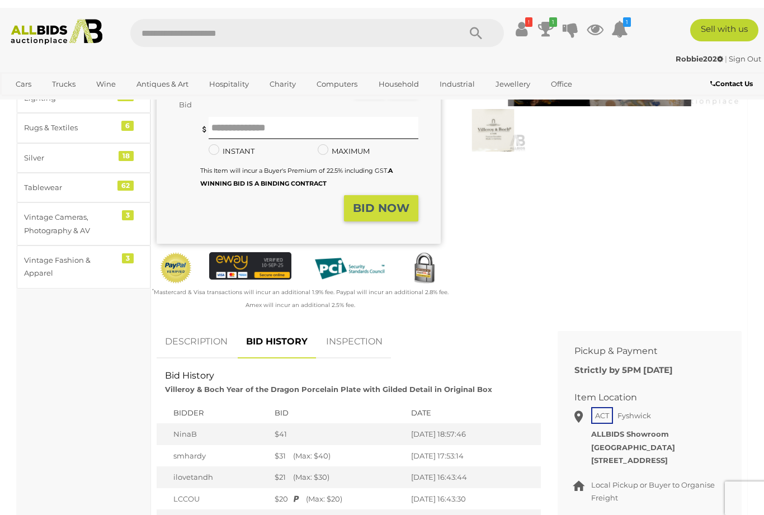
scroll to position [180, 0]
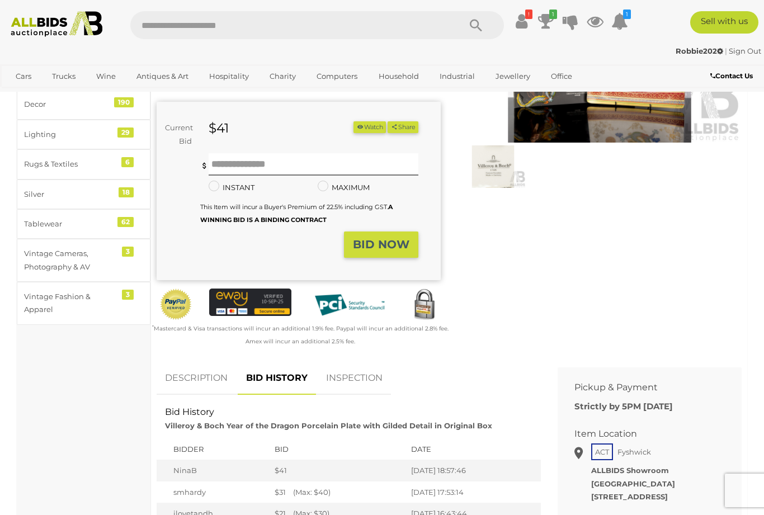
click at [191, 378] on link "DESCRIPTION" at bounding box center [196, 378] width 79 height 33
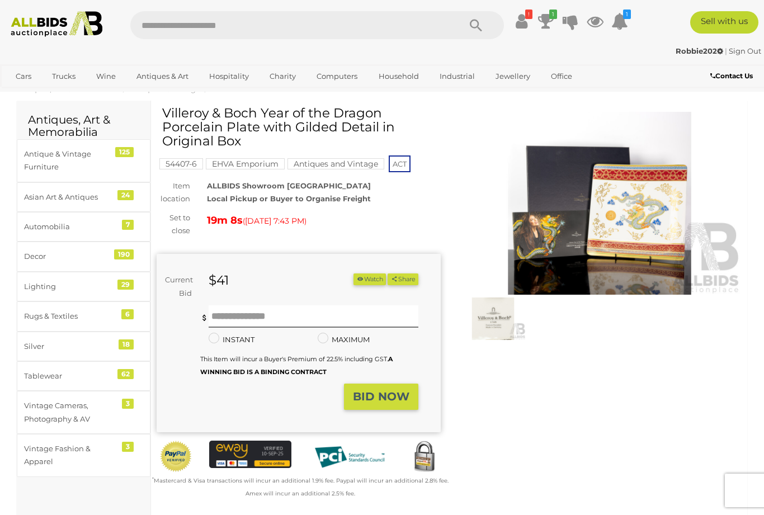
scroll to position [0, 0]
